Goal: Navigation & Orientation: Find specific page/section

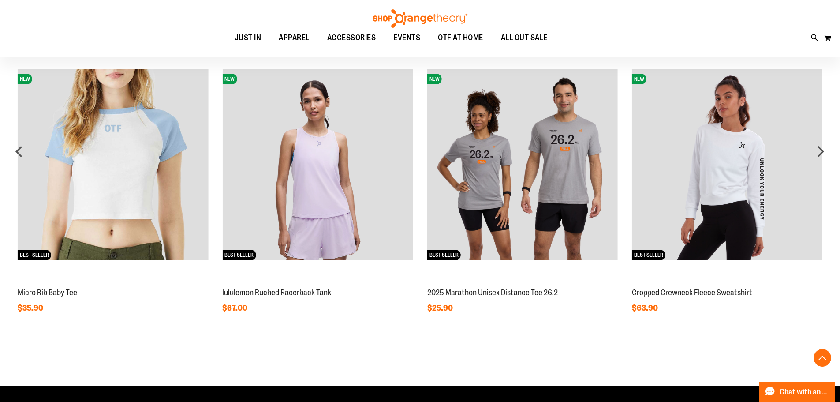
scroll to position [793, 0]
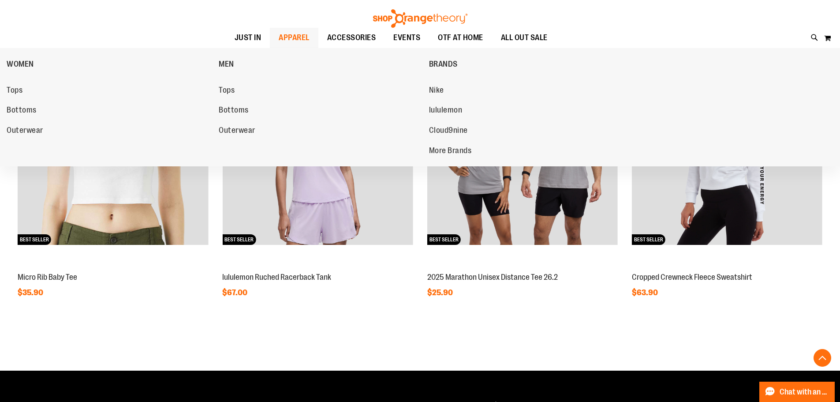
click at [304, 32] on span "APPAREL" at bounding box center [294, 38] width 31 height 20
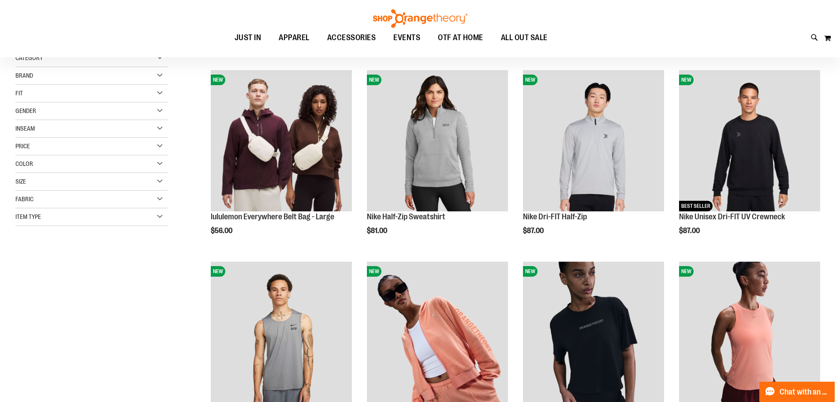
scroll to position [57, 0]
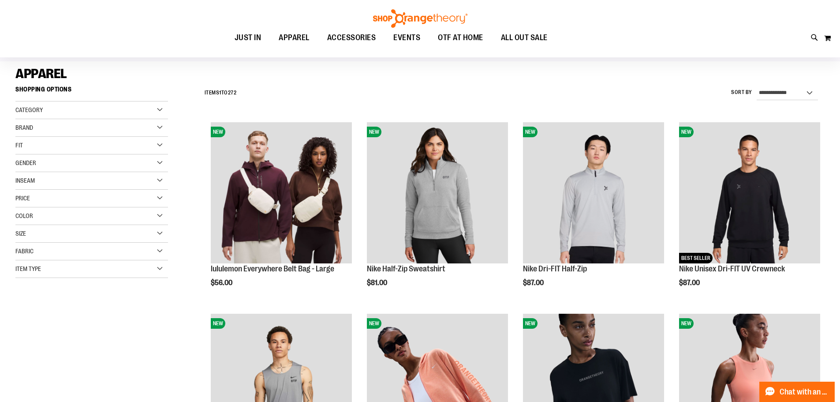
click at [75, 123] on div "Brand" at bounding box center [91, 128] width 153 height 18
click at [53, 169] on link "Orangetheory" at bounding box center [86, 173] width 146 height 9
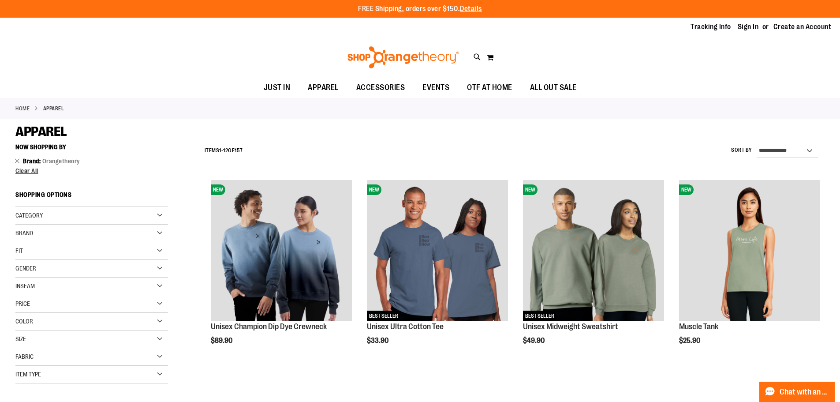
click at [78, 209] on div "Category" at bounding box center [91, 216] width 153 height 18
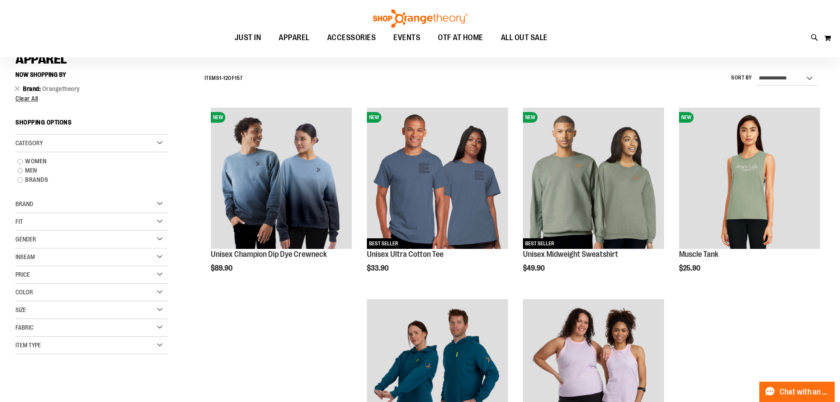
scroll to position [88, 0]
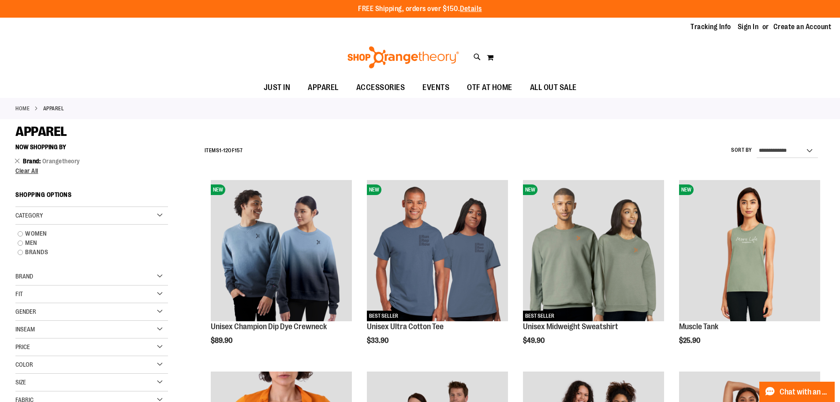
click at [19, 108] on link "Home" at bounding box center [22, 108] width 14 height 8
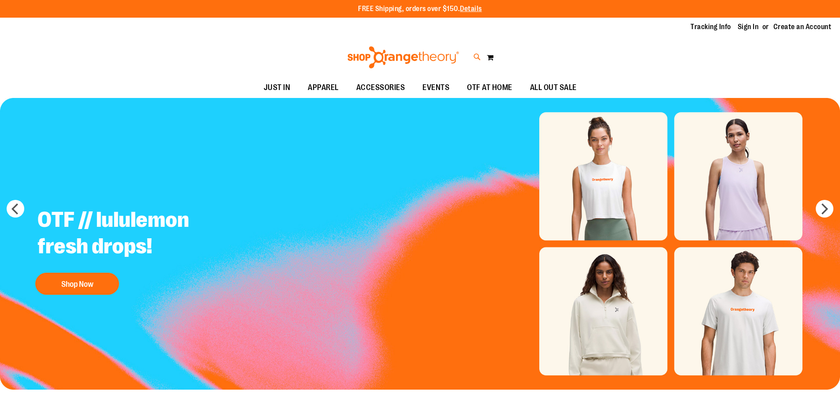
click at [479, 56] on icon at bounding box center [477, 57] width 7 height 10
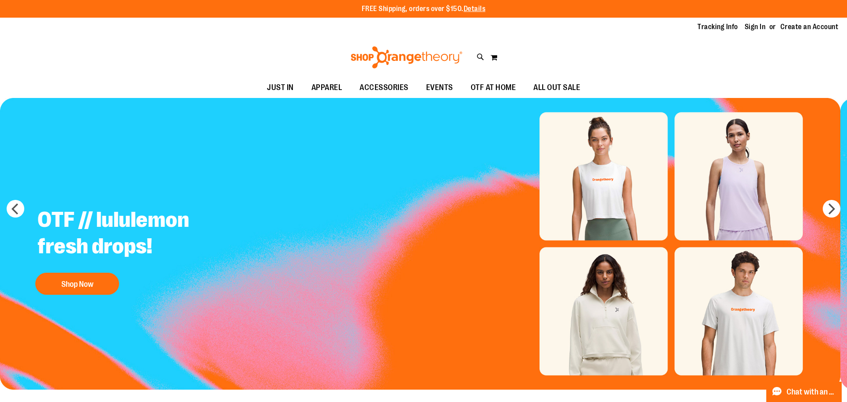
type input "*****"
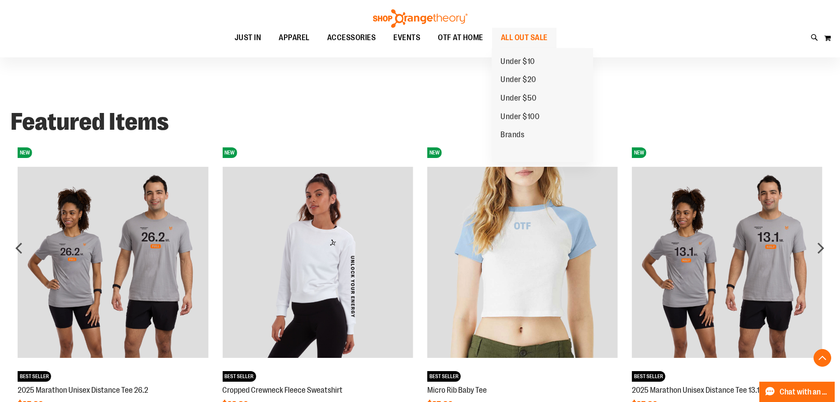
scroll to position [526, 0]
